Goal: Task Accomplishment & Management: Manage account settings

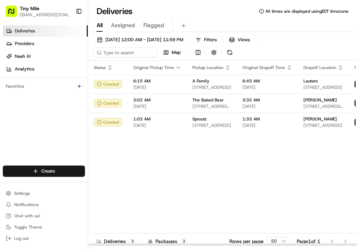
drag, startPoint x: 131, startPoint y: 245, endPoint x: 120, endPoint y: 225, distance: 22.7
click at [120, 244] on div at bounding box center [223, 245] width 268 height 2
click at [151, 159] on div "Status Original Pickup Time Pickup Location Original Dropoff Time Dropoff Locat…" at bounding box center [260, 154] width 344 height 186
click at [349, 230] on div "Status Original Pickup Time Pickup Location Original Dropoff Time Dropoff Locat…" at bounding box center [260, 154] width 344 height 186
click at [325, 226] on div "Status Original Pickup Time Pickup Location Original Dropoff Time Dropoff Locat…" at bounding box center [260, 154] width 344 height 186
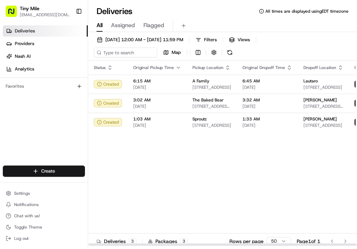
click at [321, 229] on div "Status Original Pickup Time Pickup Location Original Dropoff Time Dropoff Locat…" at bounding box center [260, 154] width 344 height 186
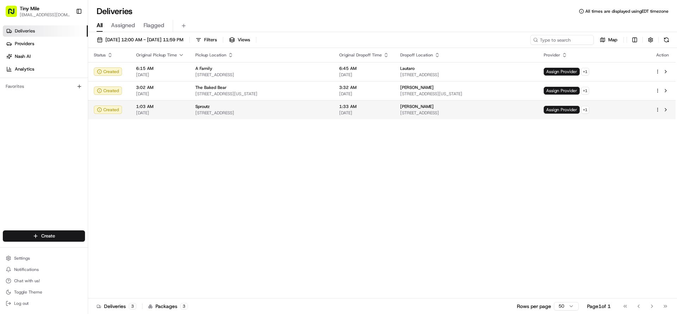
click at [357, 111] on html "Tiny Mile veelugtu@gmail.com Toggle Sidebar Deliveries Providers Nash AI Analyt…" at bounding box center [338, 157] width 677 height 314
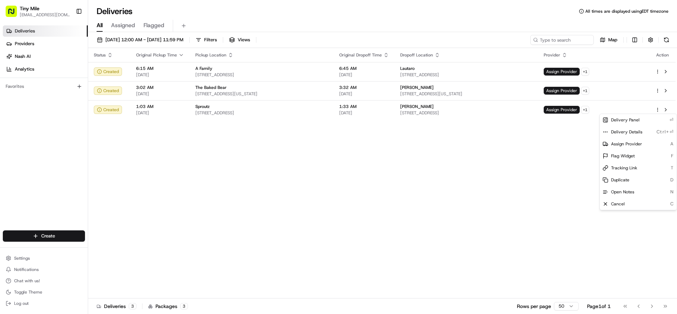
click at [357, 162] on html "Tiny Mile veelugtu@gmail.com Toggle Sidebar Deliveries Providers Nash AI Analyt…" at bounding box center [338, 157] width 677 height 314
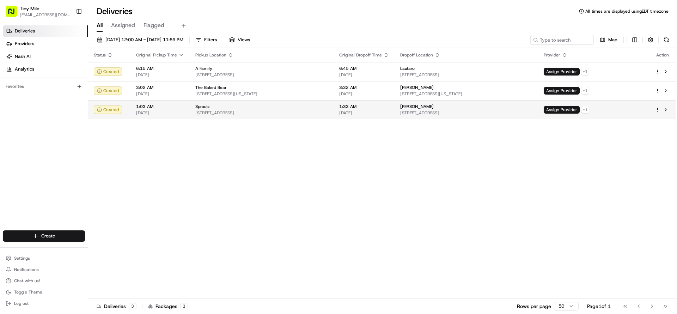
click at [357, 114] on span "805 S Miami Ave #2901, Miami, FL 33130, USA" at bounding box center [466, 113] width 133 height 6
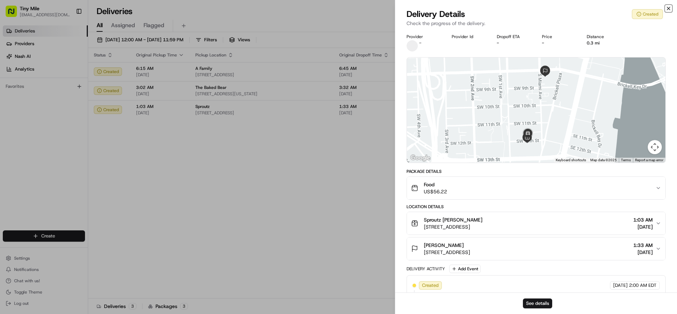
click at [357, 8] on icon "button" at bounding box center [669, 9] width 6 height 6
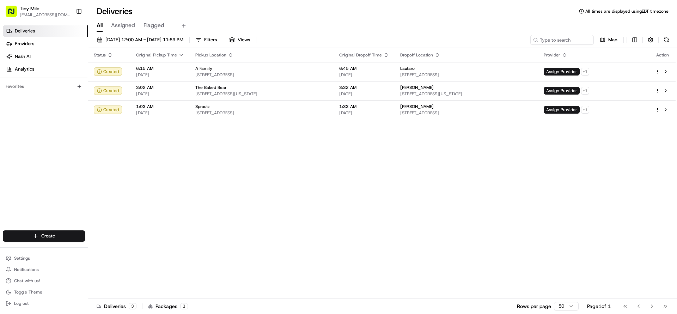
click at [283, 210] on div "Status Original Pickup Time Pickup Location Original Dropoff Time Dropoff Locat…" at bounding box center [382, 173] width 588 height 250
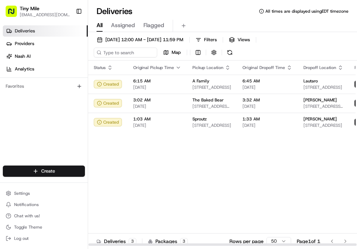
click at [155, 205] on div "Status Original Pickup Time Pickup Location Original Dropoff Time Dropoff Locat…" at bounding box center [260, 154] width 344 height 186
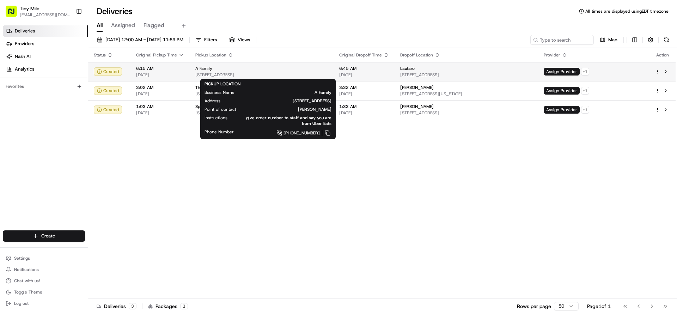
click at [328, 73] on span "[STREET_ADDRESS]" at bounding box center [261, 75] width 133 height 6
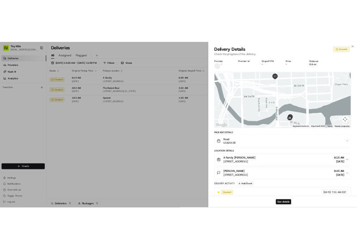
scroll to position [24, 0]
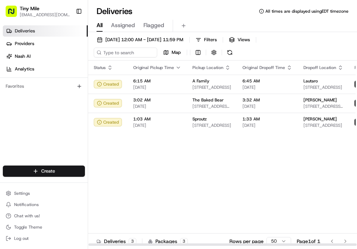
click at [341, 229] on div "Status Original Pickup Time Pickup Location Original Dropoff Time Dropoff Locat…" at bounding box center [260, 154] width 344 height 186
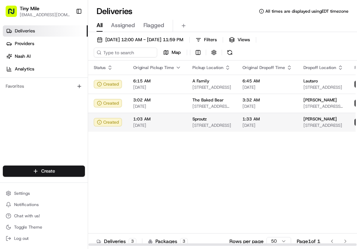
click at [146, 129] on td "1:03 AM 08/23/2025" at bounding box center [157, 122] width 59 height 19
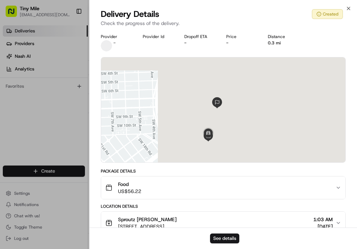
scroll to position [89, 0]
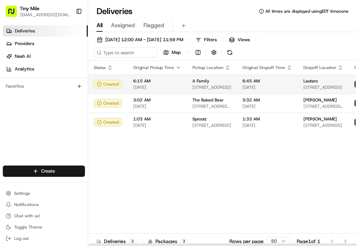
click at [148, 88] on span "[DATE]" at bounding box center [157, 88] width 48 height 6
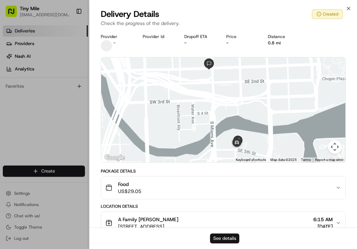
click at [226, 239] on button "See details" at bounding box center [224, 239] width 29 height 10
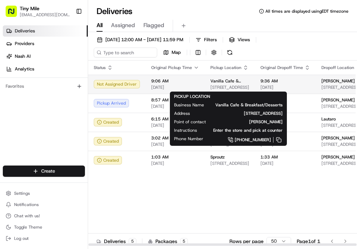
click at [228, 80] on span "Vanilla Cafe & Breakfast/Desserts" at bounding box center [230, 81] width 39 height 6
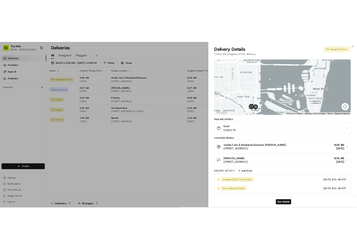
scroll to position [24, 0]
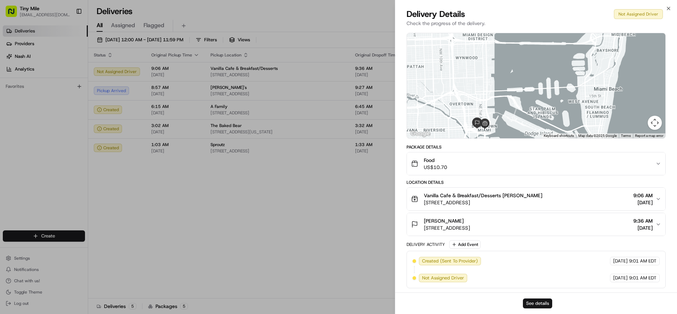
click at [357, 249] on button "See details" at bounding box center [537, 303] width 29 height 10
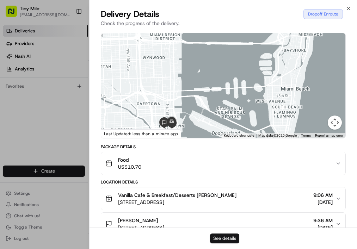
scroll to position [53, 0]
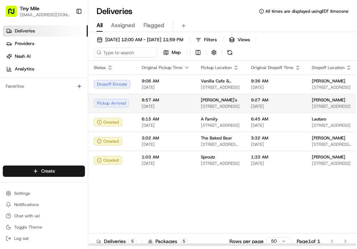
click at [193, 108] on td "8:57 AM 08/23/2025" at bounding box center [165, 103] width 59 height 19
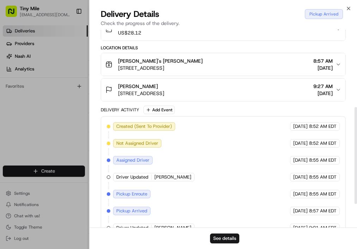
scroll to position [207, 0]
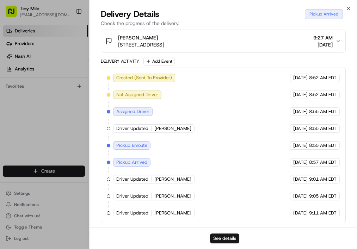
click at [204, 17] on div "Delivery Details Pickup Arrived" at bounding box center [223, 13] width 245 height 11
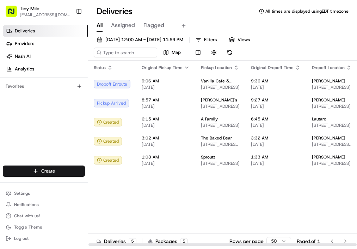
click at [265, 192] on div "Status Original Pickup Time Pickup Location Original Dropoff Time Dropoff Locat…" at bounding box center [264, 154] width 352 height 186
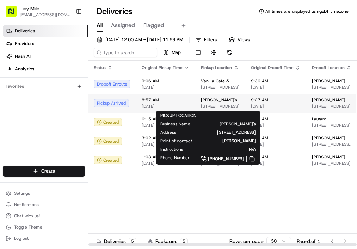
click at [210, 99] on span "Happea's" at bounding box center [219, 100] width 36 height 6
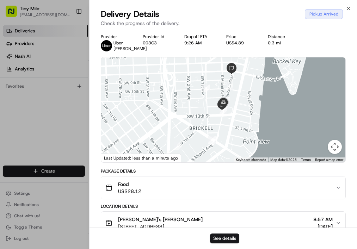
click at [154, 243] on div "See details" at bounding box center [224, 239] width 268 height 22
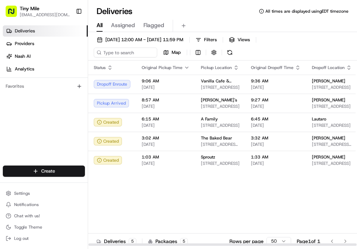
click at [246, 190] on div "Status Original Pickup Time Pickup Location Original Dropoff Time Dropoff Locat…" at bounding box center [264, 154] width 352 height 186
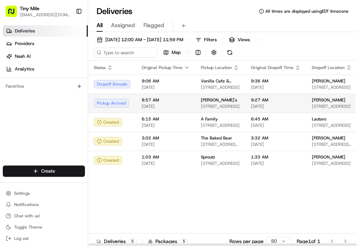
click at [290, 102] on span "9:27 AM" at bounding box center [276, 100] width 50 height 6
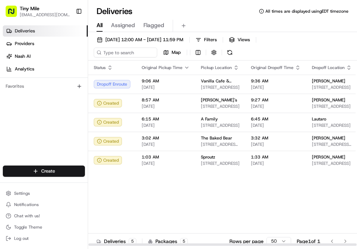
click at [355, 230] on div "Status Original Pickup Time Pickup Location Original Dropoff Time Dropoff Locat…" at bounding box center [264, 154] width 352 height 186
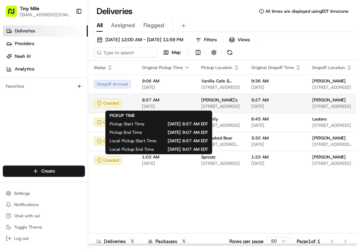
click at [187, 108] on span "[DATE]" at bounding box center [166, 107] width 48 height 6
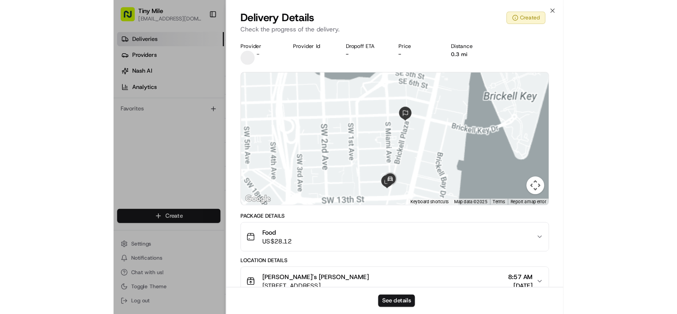
scroll to position [37, 0]
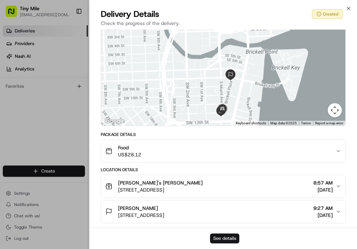
click at [224, 237] on button "See details" at bounding box center [224, 239] width 29 height 10
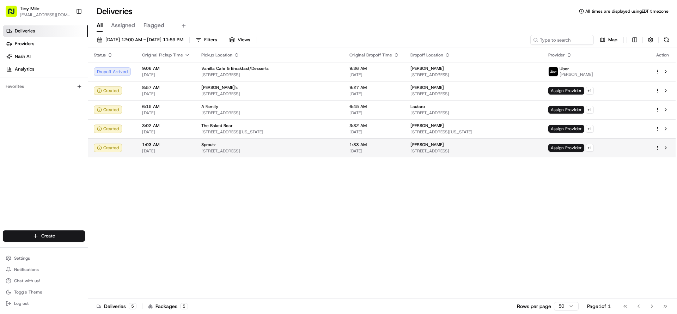
click at [357, 144] on div at bounding box center [662, 148] width 15 height 8
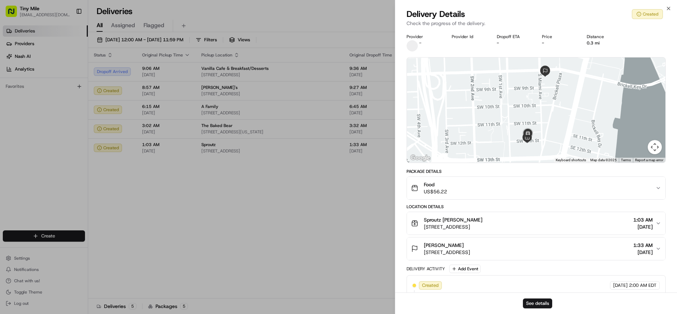
scroll to position [24, 0]
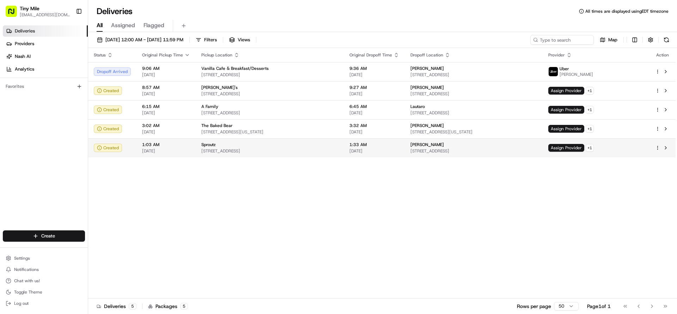
click at [357, 148] on html "Tiny Mile veelugtu@gmail.com Toggle Sidebar Deliveries Providers Nash AI Analyt…" at bounding box center [338, 157] width 677 height 314
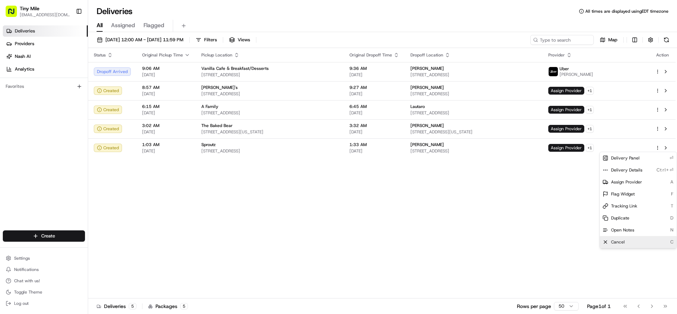
click at [357, 240] on span "Cancel" at bounding box center [618, 242] width 14 height 6
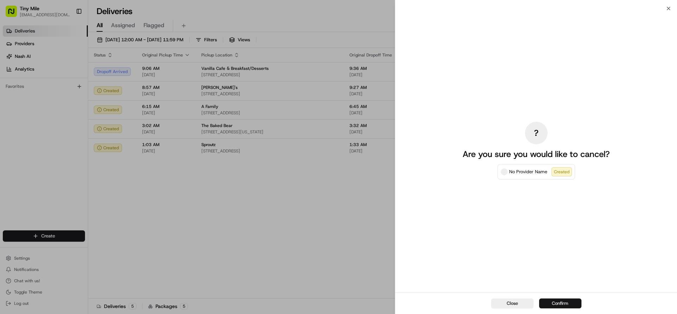
click at [357, 249] on button "Confirm" at bounding box center [560, 303] width 42 height 10
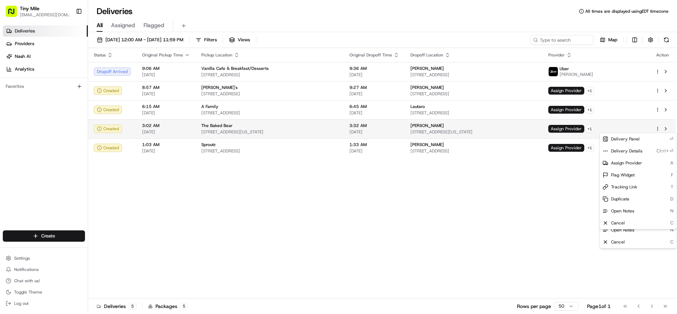
click at [357, 128] on icon "button" at bounding box center [657, 128] width 5 height 5
click at [357, 224] on icon at bounding box center [606, 223] width 6 height 6
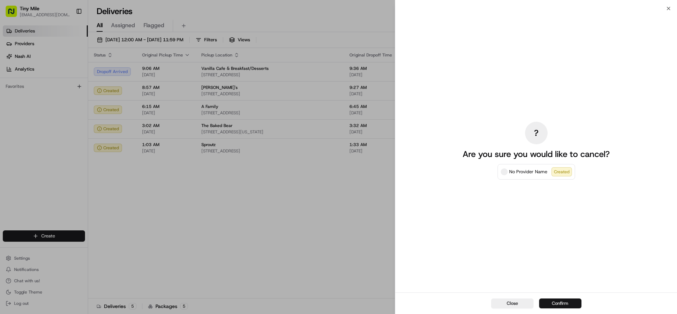
click at [357, 249] on button "Confirm" at bounding box center [560, 303] width 42 height 10
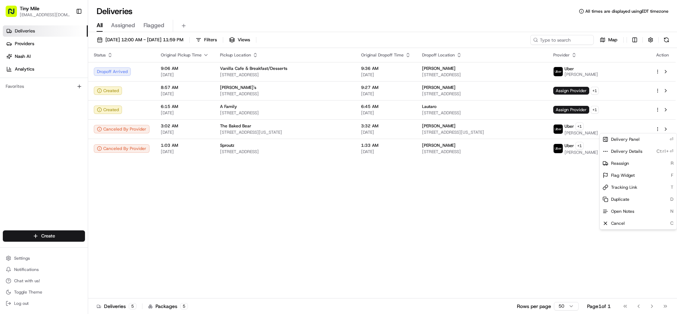
click at [357, 197] on div "Status Original Pickup Time Pickup Location Original Dropoff Time Dropoff Locat…" at bounding box center [382, 173] width 588 height 250
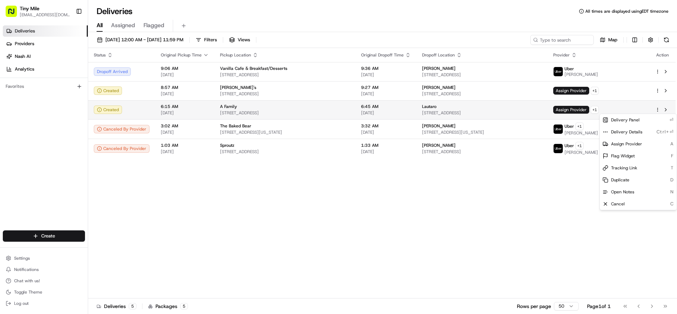
click at [357, 109] on html "Tiny Mile veelugtu@gmail.com Toggle Sidebar Deliveries Providers Nash AI Analyt…" at bounding box center [338, 157] width 677 height 314
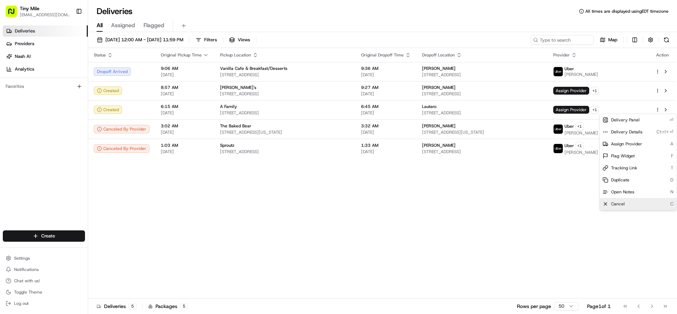
click at [357, 201] on span "Cancel" at bounding box center [618, 204] width 14 height 6
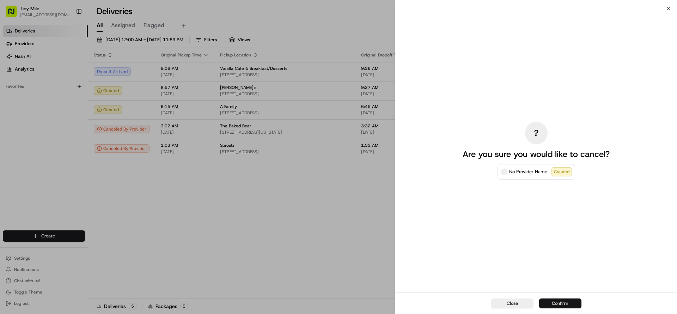
click at [357, 249] on button "Confirm" at bounding box center [560, 303] width 42 height 10
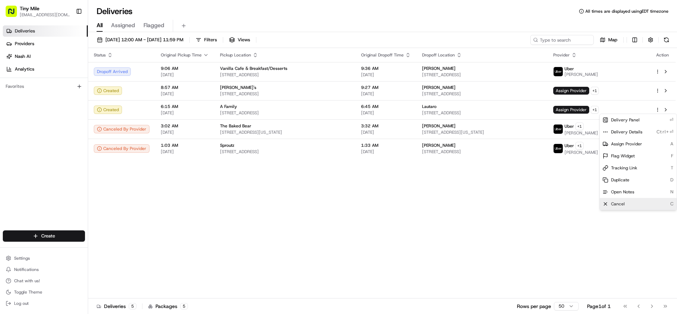
click at [357, 205] on div "Cancel C" at bounding box center [638, 204] width 77 height 12
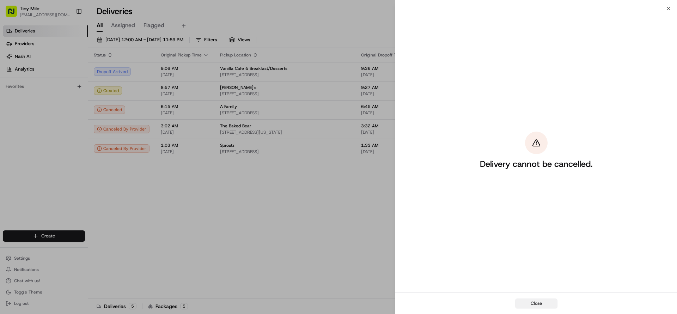
click at [357, 249] on button "Close" at bounding box center [536, 303] width 42 height 10
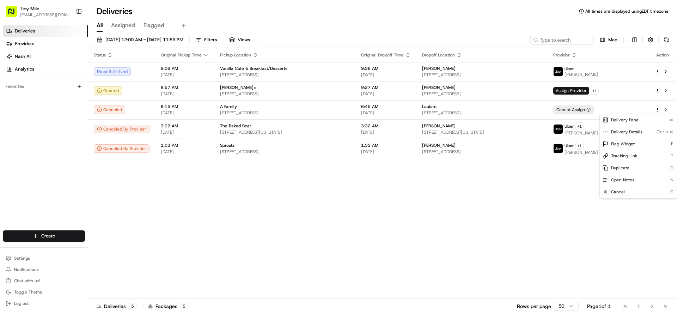
click at [347, 204] on div "Status Original Pickup Time Pickup Location Original Dropoff Time Dropoff Locat…" at bounding box center [382, 173] width 588 height 250
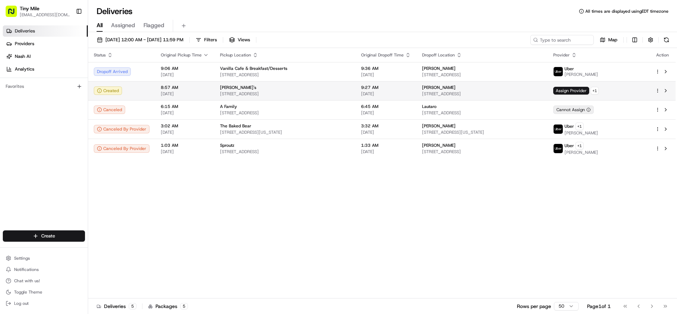
click at [357, 92] on html "Tiny Mile veelugtu@gmail.com Toggle Sidebar Deliveries Providers Nash AI Analyt…" at bounding box center [338, 157] width 677 height 314
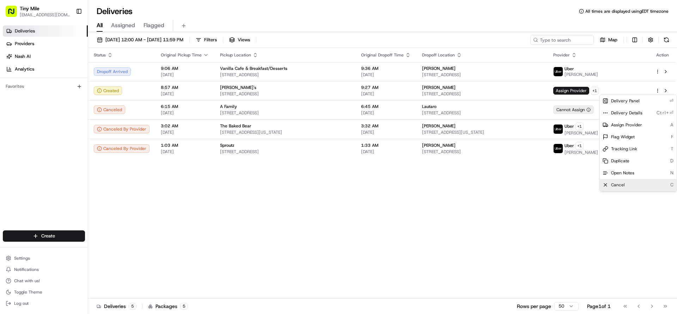
click at [357, 184] on span "Cancel" at bounding box center [618, 185] width 14 height 6
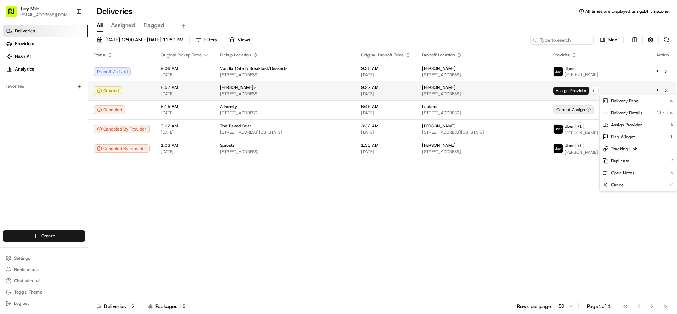
click at [357, 91] on span "830 Brickell Plaza, Miami, FL 33131, USA" at bounding box center [482, 94] width 120 height 6
click at [357, 90] on html "Tiny Mile veelugtu@gmail.com Toggle Sidebar Deliveries Providers Nash AI Analyt…" at bounding box center [338, 157] width 677 height 314
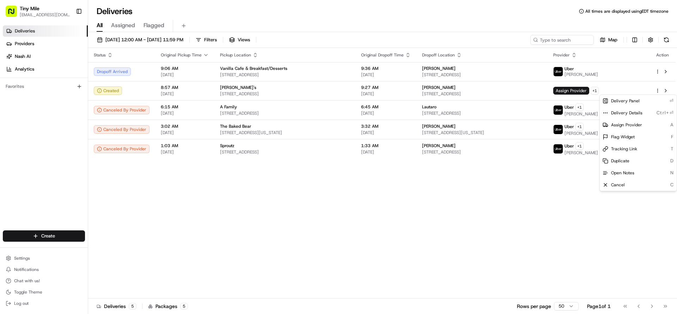
click at [357, 172] on html "Tiny Mile veelugtu@gmail.com Toggle Sidebar Deliveries Providers Nash AI Analyt…" at bounding box center [338, 157] width 677 height 314
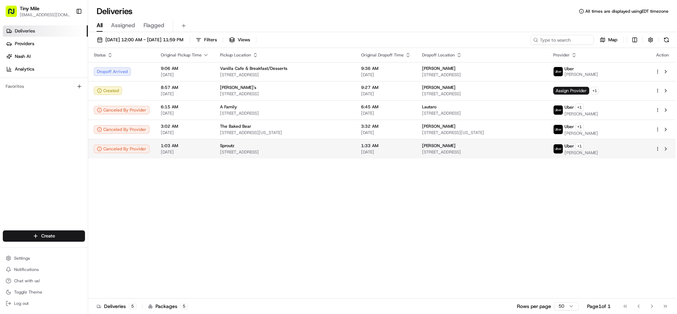
click at [357, 150] on span "805 S Miami Ave #2901, Miami, FL 33130, USA" at bounding box center [482, 152] width 120 height 6
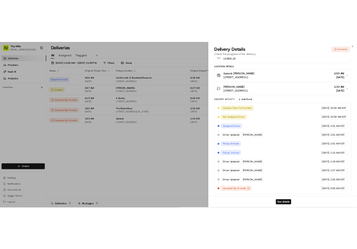
scroll to position [0, 0]
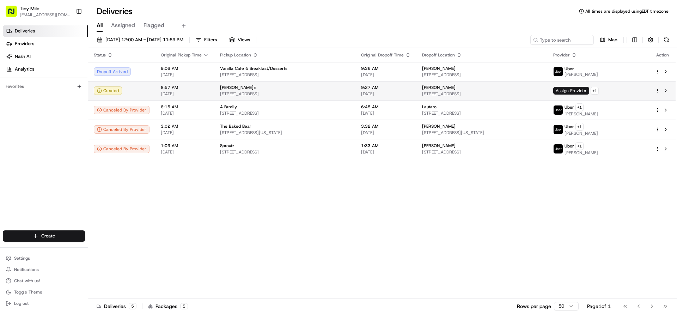
click at [357, 90] on html "Tiny Mile veelugtu@gmail.com Toggle Sidebar Deliveries Providers Nash AI Analyt…" at bounding box center [338, 157] width 677 height 314
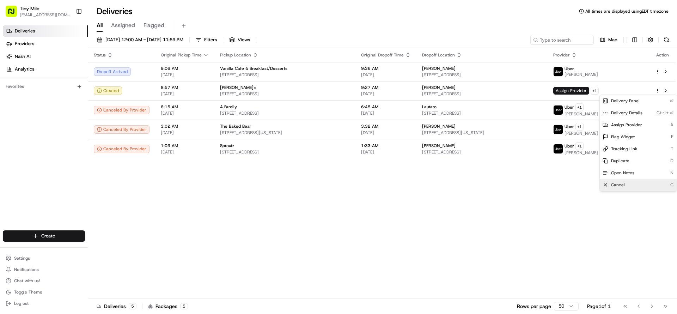
click at [357, 188] on div "Cancel C" at bounding box center [638, 185] width 77 height 12
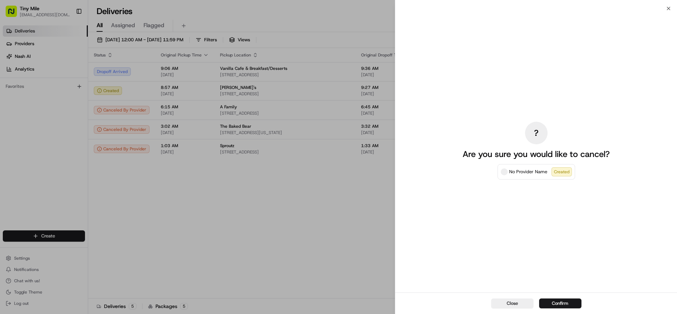
drag, startPoint x: 271, startPoint y: 190, endPoint x: 279, endPoint y: 185, distance: 9.3
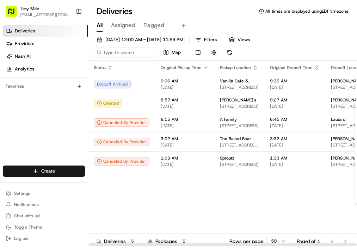
click at [339, 230] on div "Status Original Pickup Time Pickup Location Original Dropoff Time Dropoff Locat…" at bounding box center [273, 154] width 371 height 186
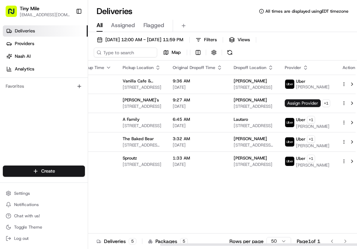
click at [207, 243] on div at bounding box center [222, 245] width 269 height 4
drag, startPoint x: 215, startPoint y: 245, endPoint x: 291, endPoint y: 248, distance: 75.9
click at [291, 246] on div at bounding box center [294, 245] width 268 height 2
click at [238, 207] on div "Status Original Pickup Time Pickup Location Original Dropoff Time Dropoff Locat…" at bounding box center [176, 154] width 371 height 186
click at [207, 194] on div "Status Original Pickup Time Pickup Location Original Dropoff Time Dropoff Locat…" at bounding box center [176, 154] width 371 height 186
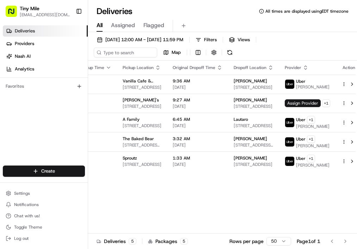
click at [326, 232] on div "Status Original Pickup Time Pickup Location Original Dropoff Time Dropoff Locat…" at bounding box center [176, 154] width 371 height 186
drag, startPoint x: 221, startPoint y: 245, endPoint x: 320, endPoint y: 240, distance: 99.3
click at [320, 244] on div at bounding box center [294, 245] width 268 height 2
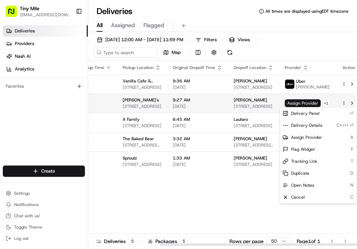
click at [336, 103] on html "Tiny Mile veelugtu@gmail.com Toggle Sidebar Deliveries Providers Nash AI Analyt…" at bounding box center [178, 124] width 357 height 249
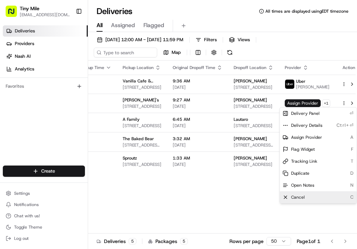
click at [305, 201] on div "Cancel C" at bounding box center [318, 198] width 77 height 12
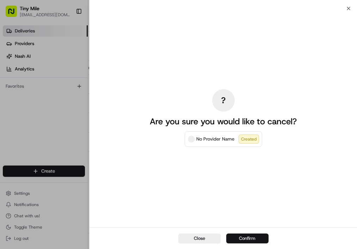
click at [251, 237] on button "Confirm" at bounding box center [247, 239] width 42 height 10
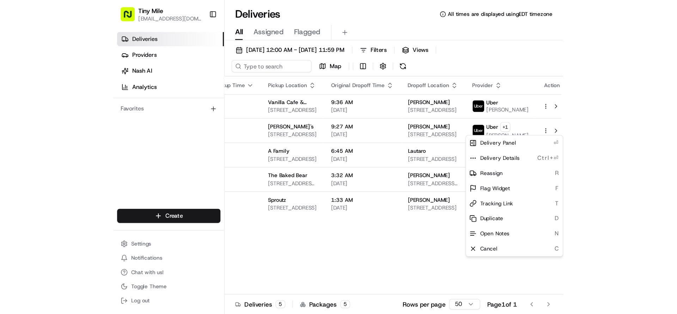
scroll to position [0, 85]
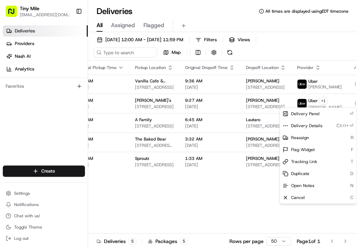
click at [356, 49] on div "08/23/2025 12:00 AM - 08/23/2025 11:59 PM Filters Views Map" at bounding box center [222, 48] width 269 height 26
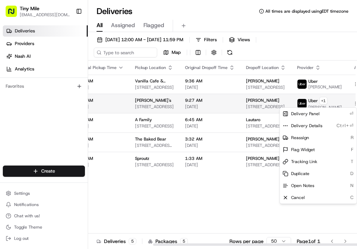
click at [337, 102] on html "Tiny Mile veelugtu@gmail.com Toggle Sidebar Deliveries Providers Nash AI Analyt…" at bounding box center [178, 124] width 357 height 249
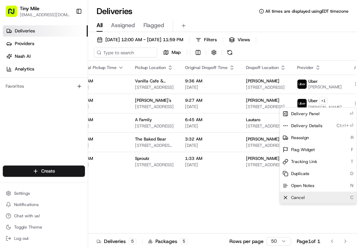
click at [295, 196] on span "Cancel" at bounding box center [298, 198] width 14 height 6
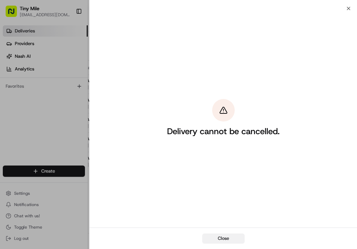
click at [226, 239] on button "Close" at bounding box center [223, 239] width 42 height 10
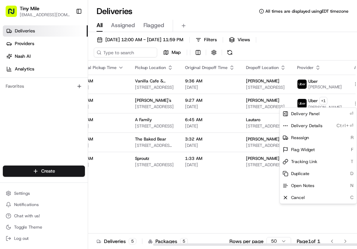
click at [179, 194] on div "Status Original Pickup Time Pickup Location Original Dropoff Time Dropoff Locat…" at bounding box center [188, 154] width 371 height 186
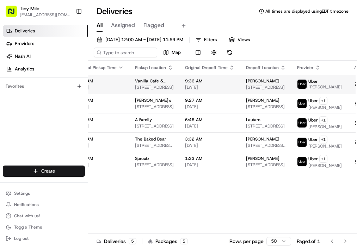
scroll to position [0, 0]
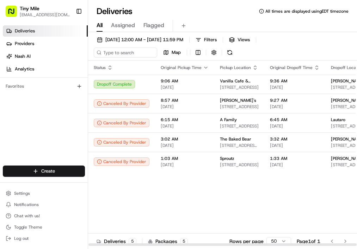
click at [258, 227] on div "Status Original Pickup Time Pickup Location Original Dropoff Time Dropoff Locat…" at bounding box center [273, 154] width 371 height 186
click at [207, 231] on div "Status Original Pickup Time Pickup Location Original Dropoff Time Dropoff Locat…" at bounding box center [273, 154] width 371 height 186
click at [349, 229] on div "Status Original Pickup Time Pickup Location Original Dropoff Time Dropoff Locat…" at bounding box center [273, 154] width 371 height 186
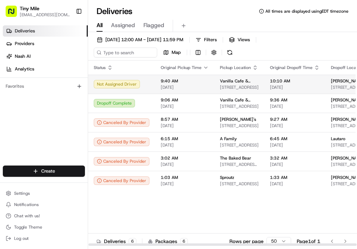
click at [208, 86] on td "9:40 AM 08/23/2025" at bounding box center [184, 84] width 59 height 19
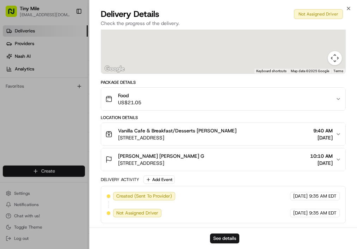
scroll to position [89, 0]
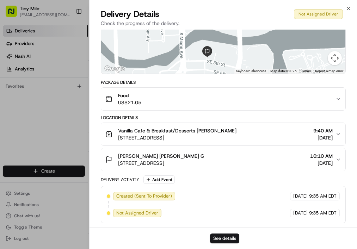
click at [248, 232] on div "See details" at bounding box center [224, 239] width 268 height 22
click at [229, 240] on button "See details" at bounding box center [224, 239] width 29 height 10
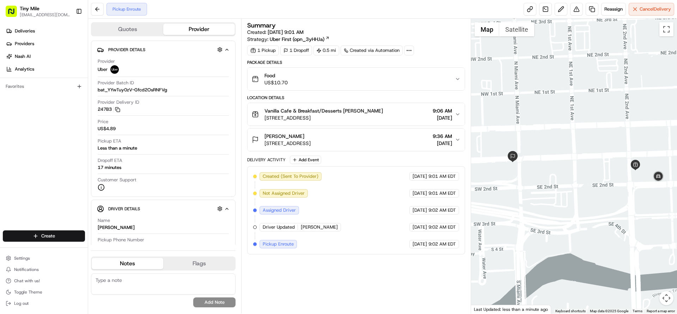
click at [296, 19] on div "Summary Created: 08/23/2025 9:01 AM Strategy: Uber First (opn_3yHHJa) 1 Pickup …" at bounding box center [356, 166] width 230 height 295
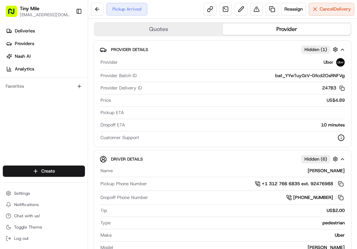
click at [181, 243] on div "Name MATEO Q. Pickup Phone Number +1 312 766 6835 ext. 92476988 Dropoff Phone N…" at bounding box center [223, 215] width 246 height 101
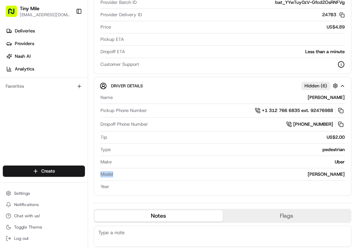
scroll to position [20, 0]
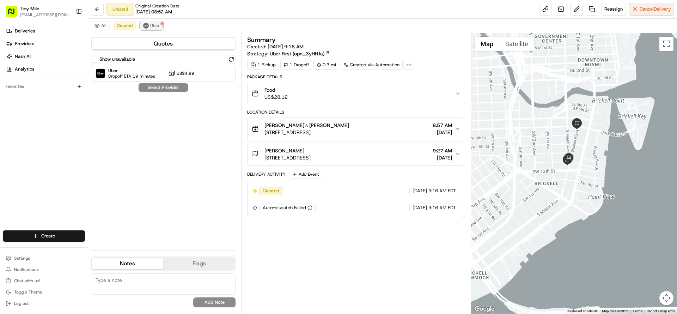
click at [145, 26] on img at bounding box center [146, 26] width 6 height 6
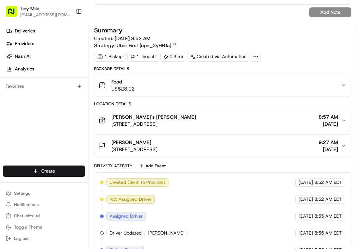
scroll to position [59, 0]
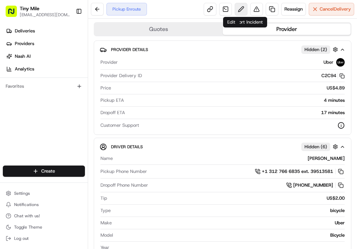
click at [235, 7] on button at bounding box center [241, 9] width 13 height 13
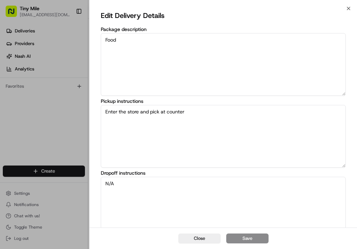
scroll to position [79, 0]
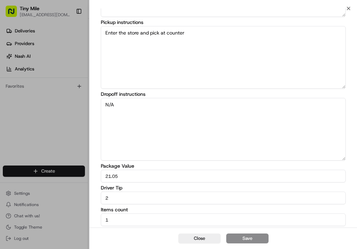
drag, startPoint x: 132, startPoint y: 194, endPoint x: 86, endPoint y: 202, distance: 46.5
click at [86, 202] on body "Tiny Mile [EMAIL_ADDRESS][DOMAIN_NAME] Toggle Sidebar Deliveries Providers [PER…" at bounding box center [178, 124] width 357 height 249
type input "3"
click at [249, 235] on button "Save" at bounding box center [247, 239] width 42 height 10
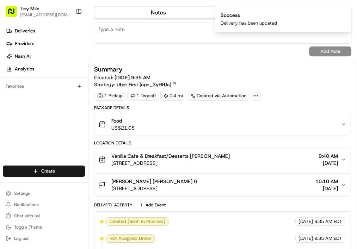
scroll to position [469, 0]
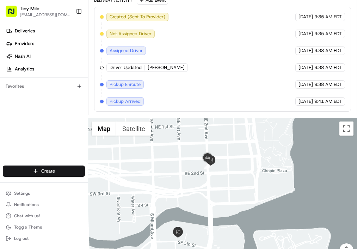
click at [305, 244] on div at bounding box center [222, 192] width 269 height 148
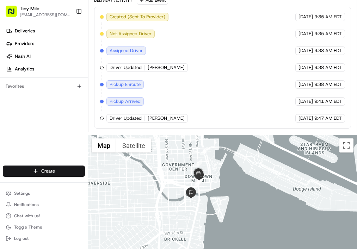
click at [287, 234] on div at bounding box center [222, 209] width 269 height 148
click at [283, 243] on div at bounding box center [222, 209] width 269 height 148
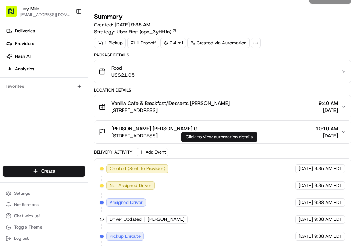
scroll to position [370, 0]
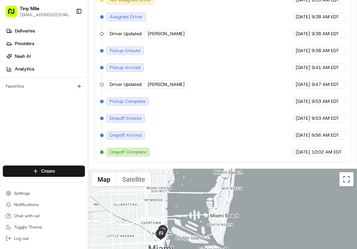
click at [223, 235] on div at bounding box center [222, 243] width 269 height 148
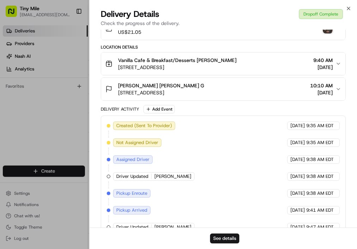
scroll to position [247, 0]
